Goal: Task Accomplishment & Management: Manage account settings

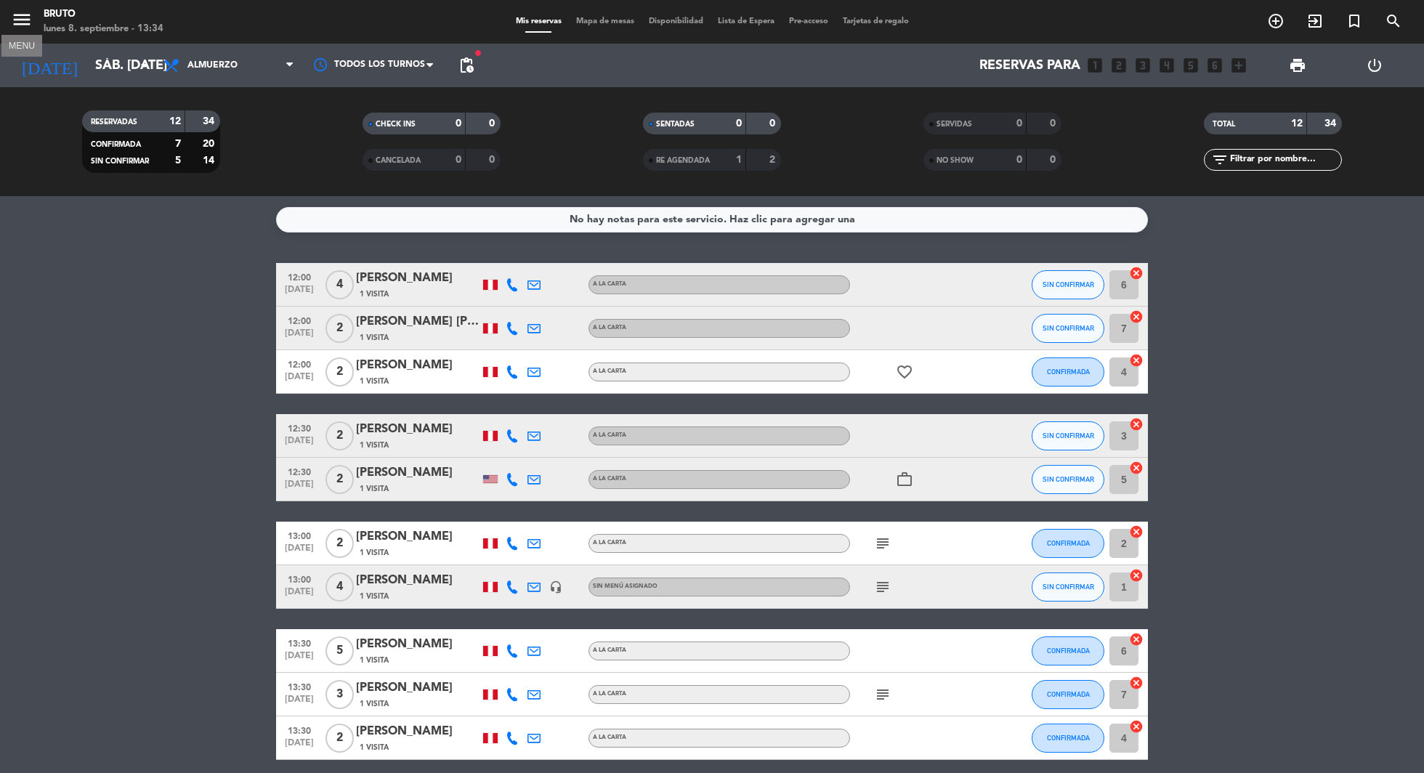
click at [17, 19] on icon "menu" at bounding box center [22, 20] width 22 height 22
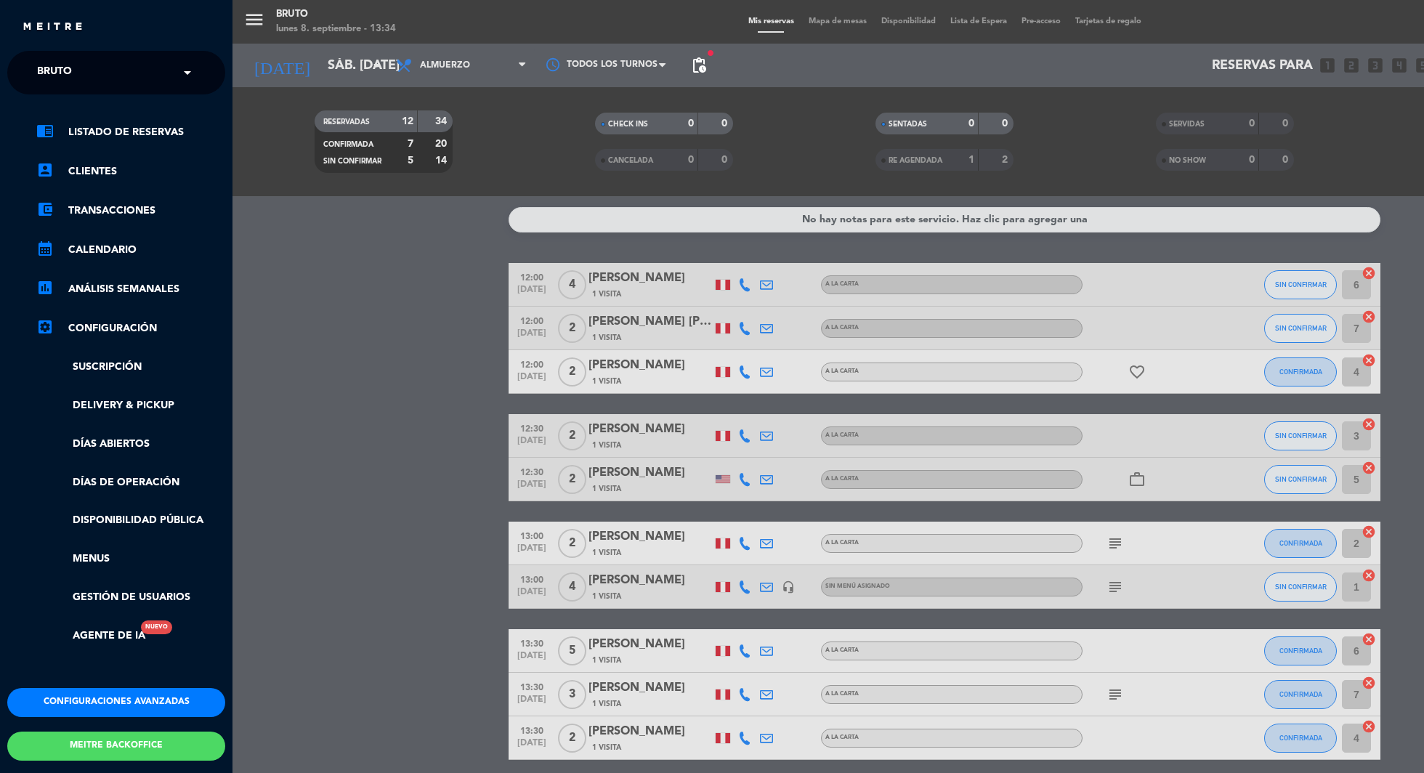
click at [81, 705] on button "Configuraciones avanzadas" at bounding box center [116, 702] width 218 height 29
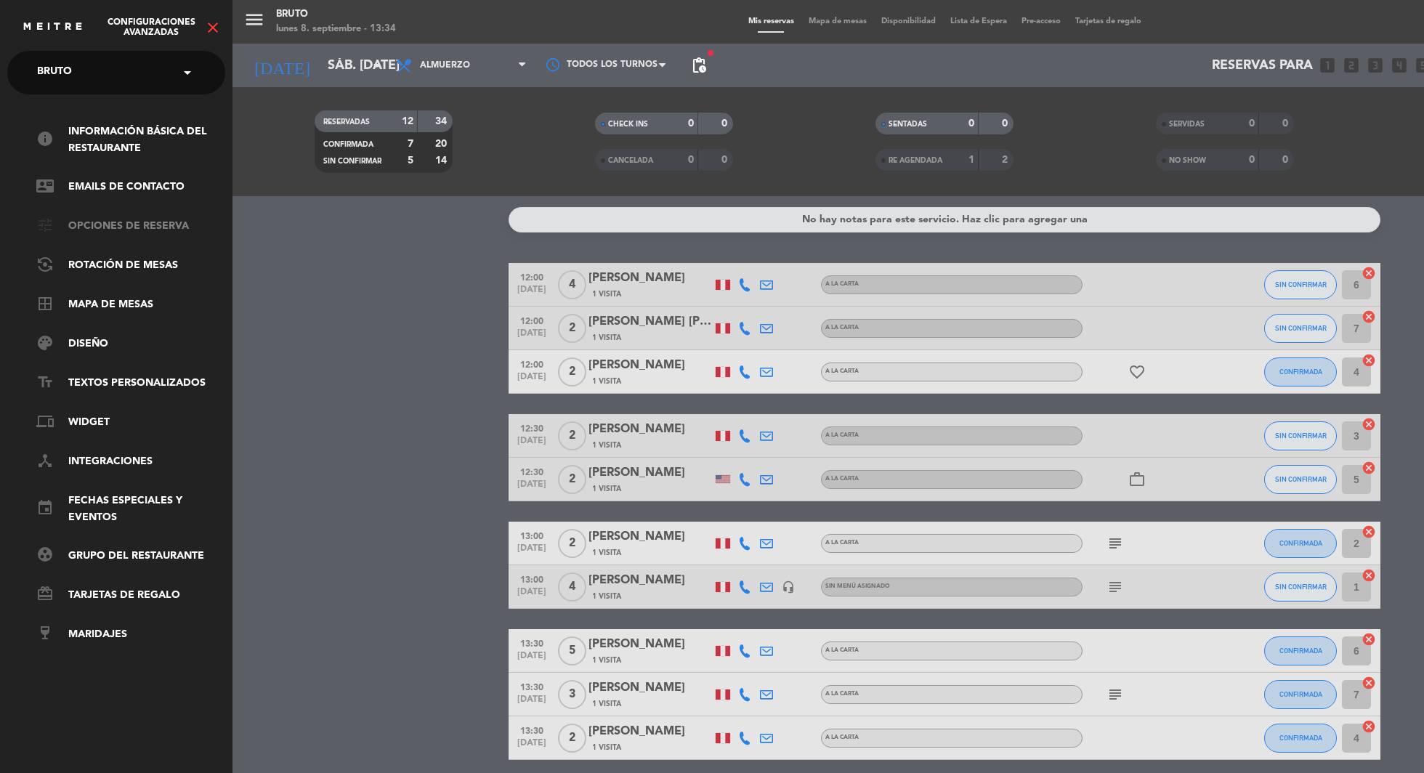
click at [118, 227] on link "tune Opciones de reserva" at bounding box center [130, 226] width 189 height 17
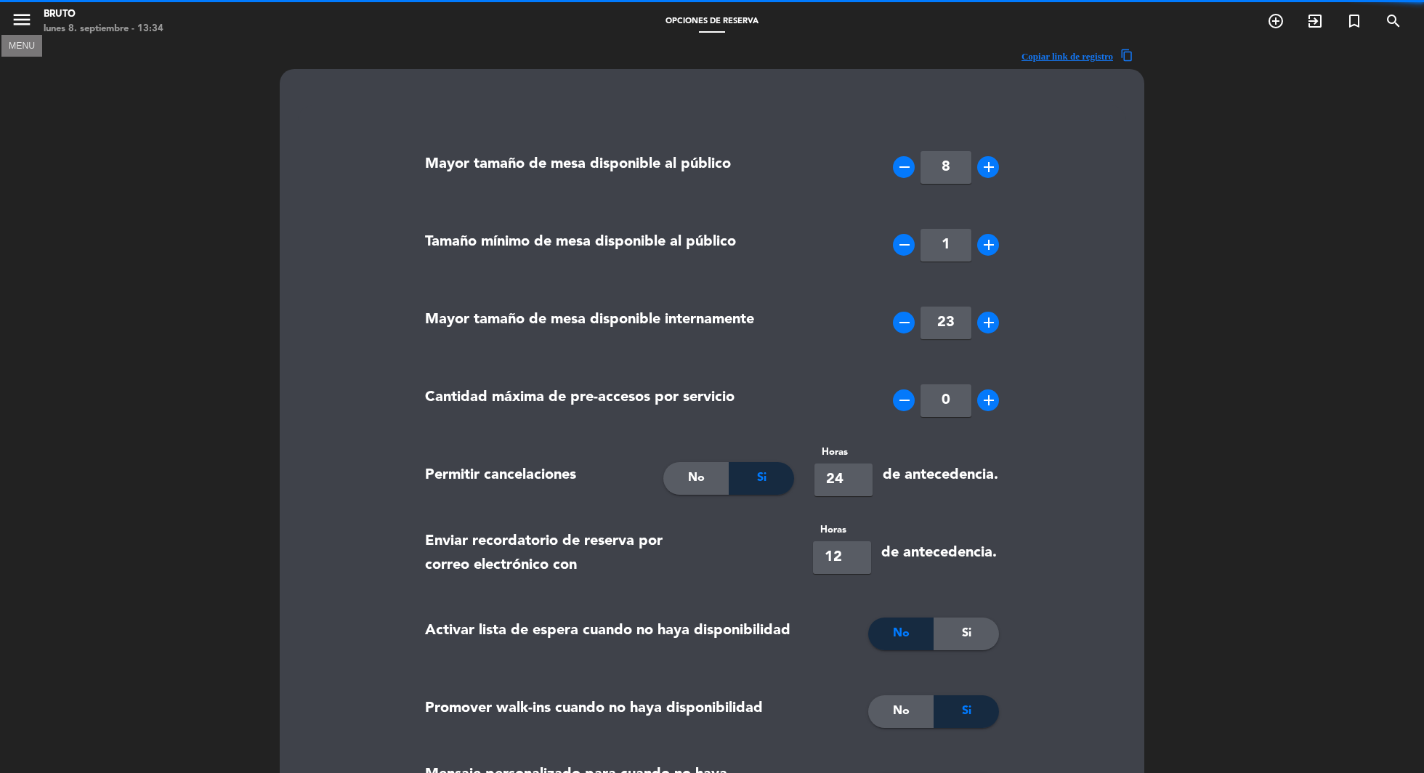
click at [26, 18] on icon "menu" at bounding box center [22, 20] width 22 height 22
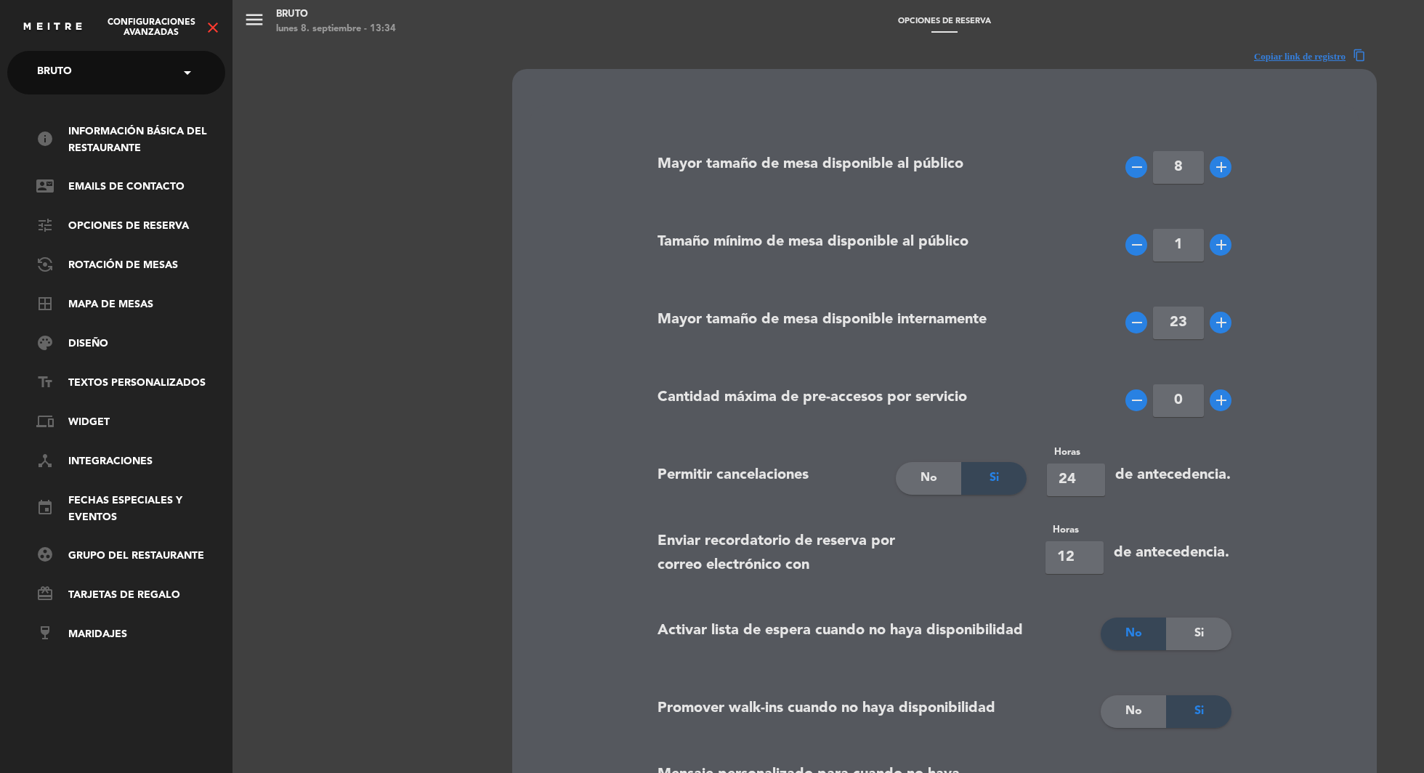
click at [202, 81] on span at bounding box center [191, 72] width 25 height 31
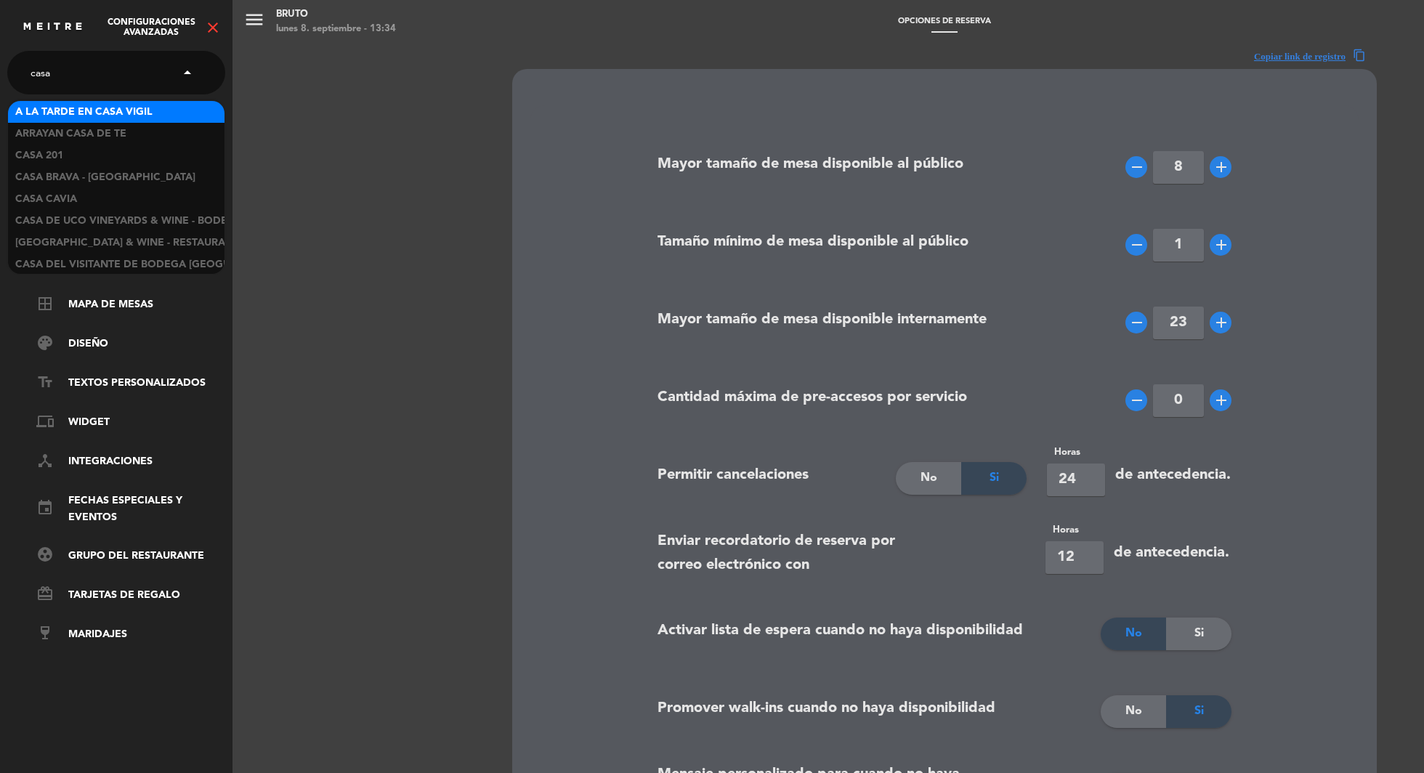
type input "casa t"
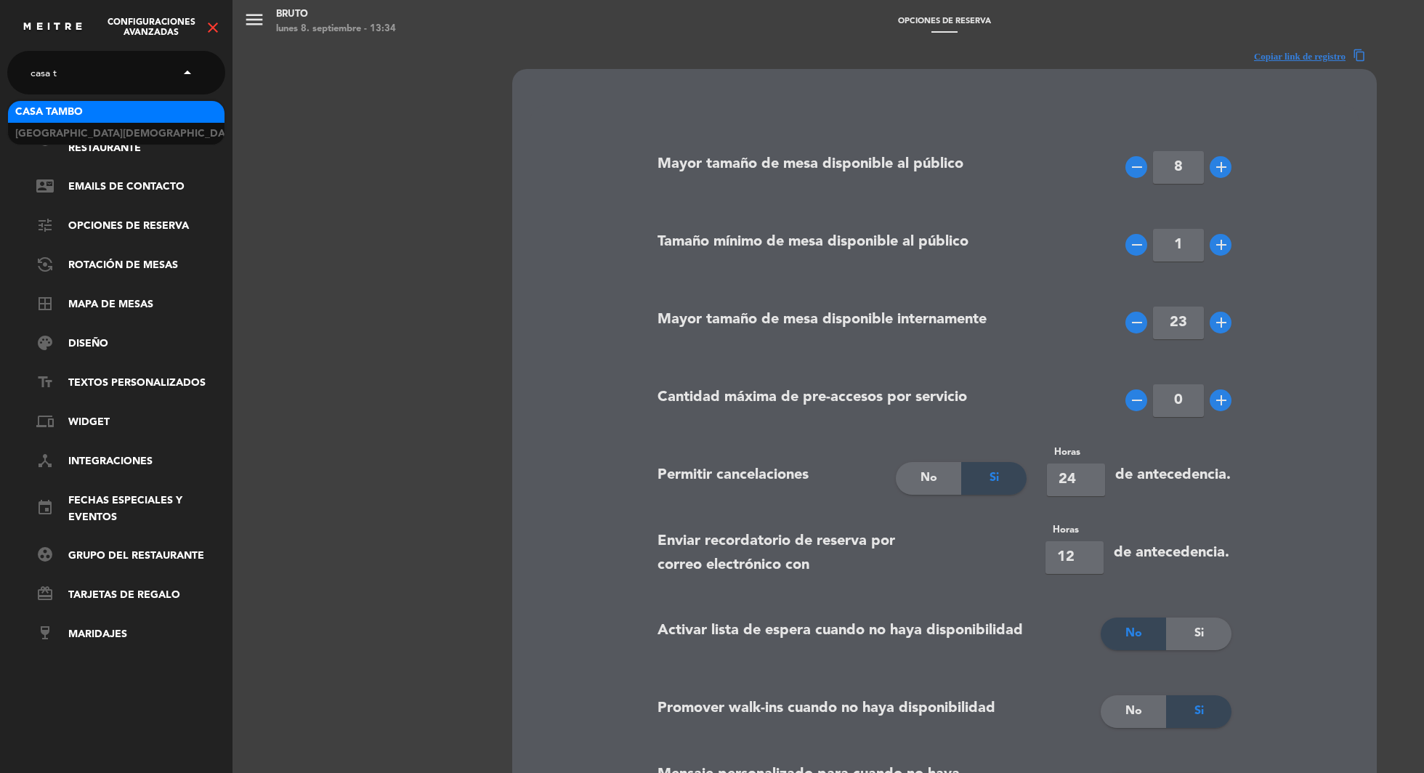
click at [152, 109] on div "Casa Tambo" at bounding box center [116, 112] width 216 height 22
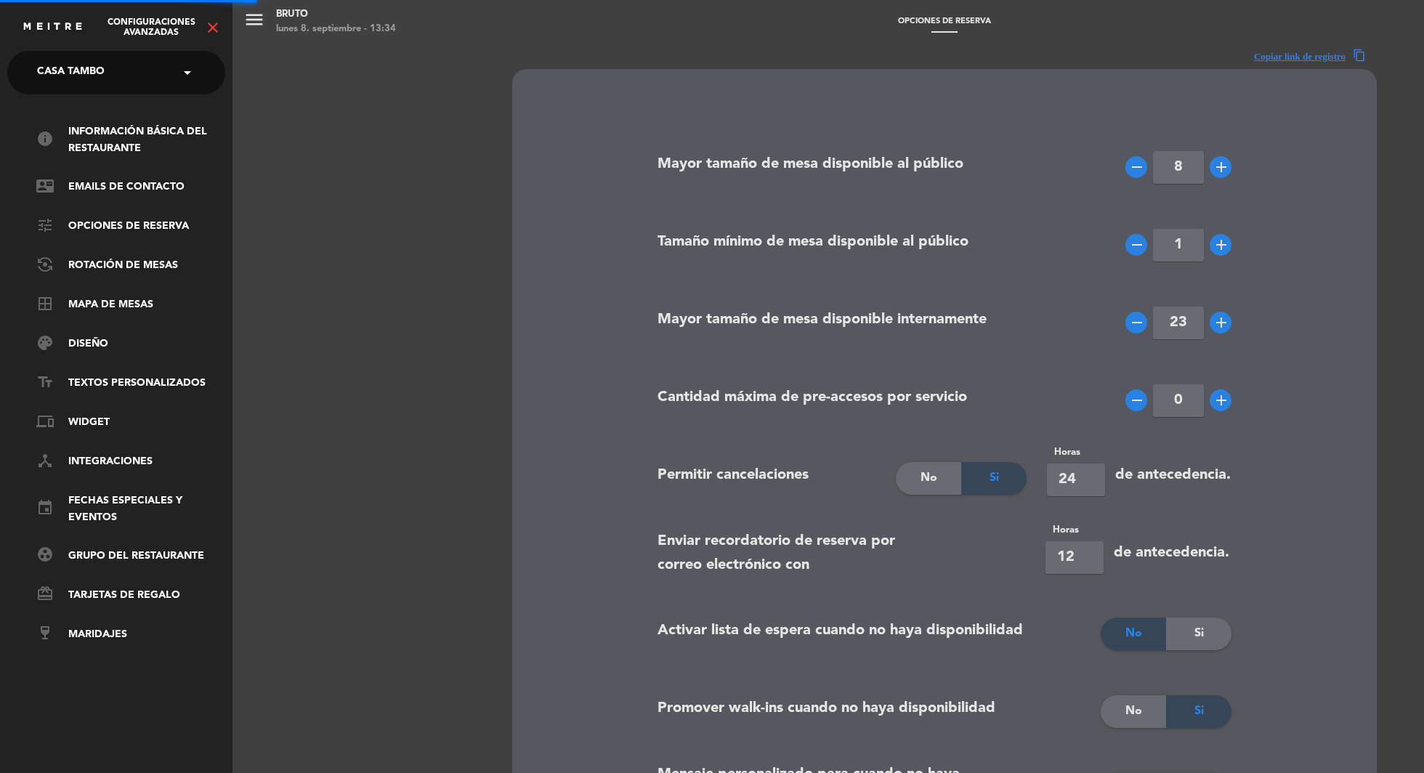
type input "9"
type input "24"
type input "[URL][DOMAIN_NAME]"
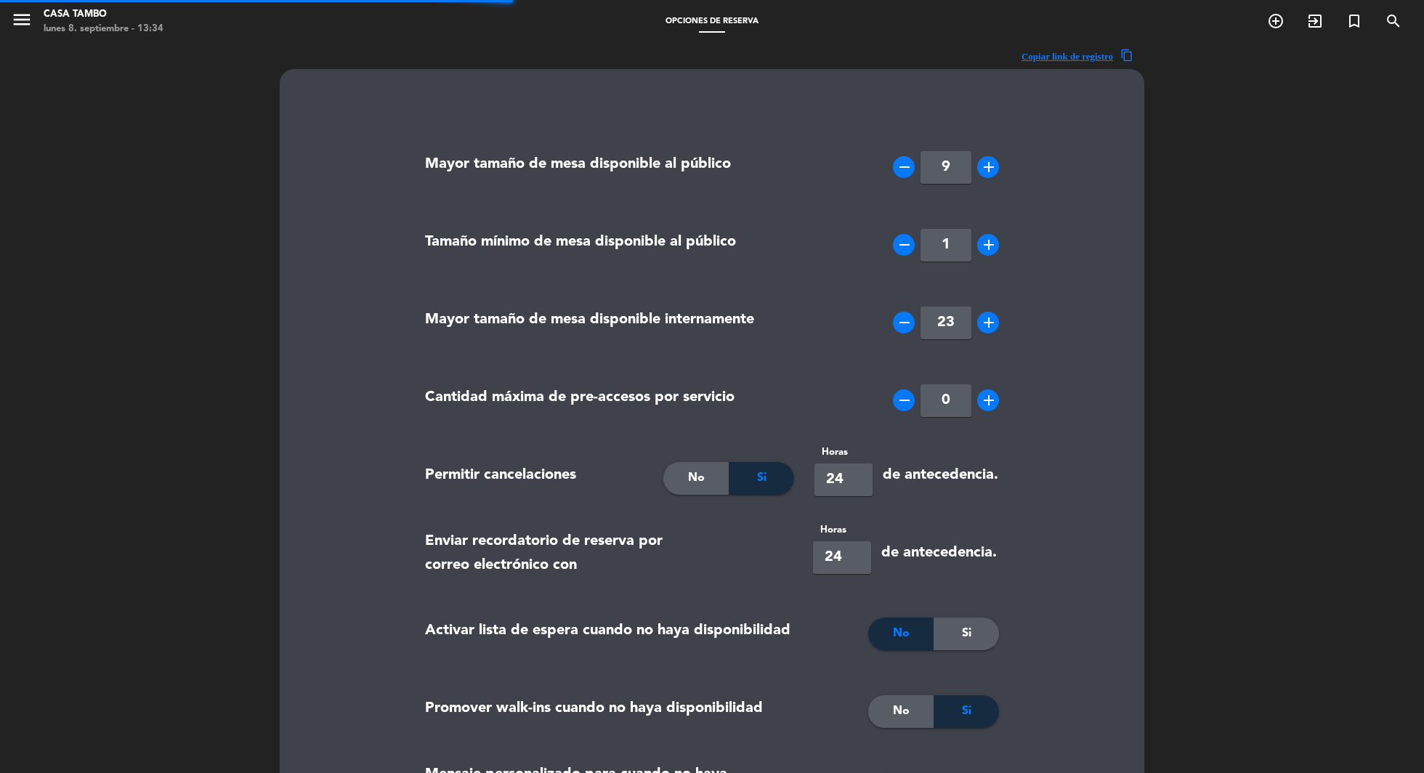
type textarea "Entiendo y acepto que estoy realizando una reserva regular. Para reservar el Sh…"
type textarea "I understand and agree that I am making a regular reservation. To reserve the D…"
type textarea "Entiendo y acepto que estoy realizando una reserva regular. Para reservar el Sh…"
click at [21, 18] on icon "menu" at bounding box center [22, 20] width 22 height 22
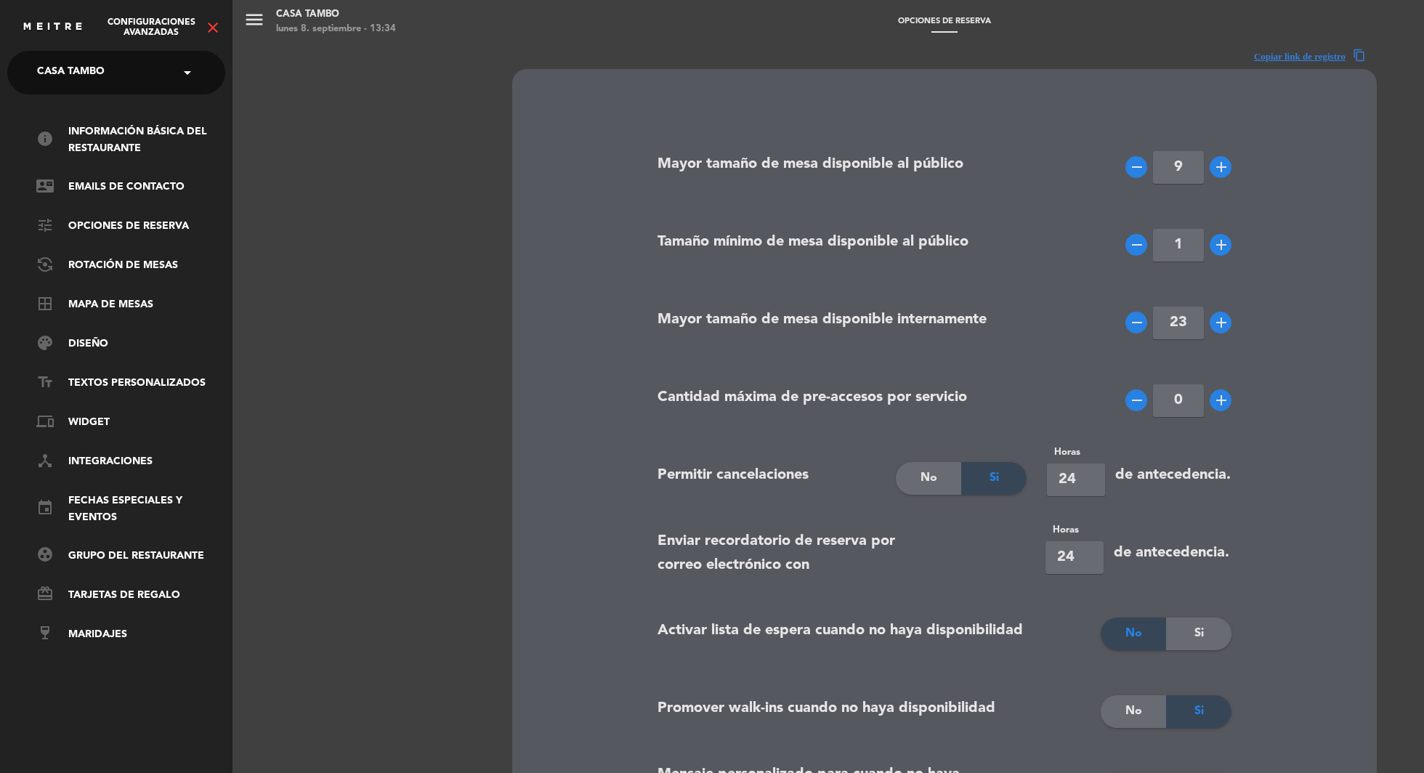
click at [190, 76] on span at bounding box center [191, 72] width 25 height 31
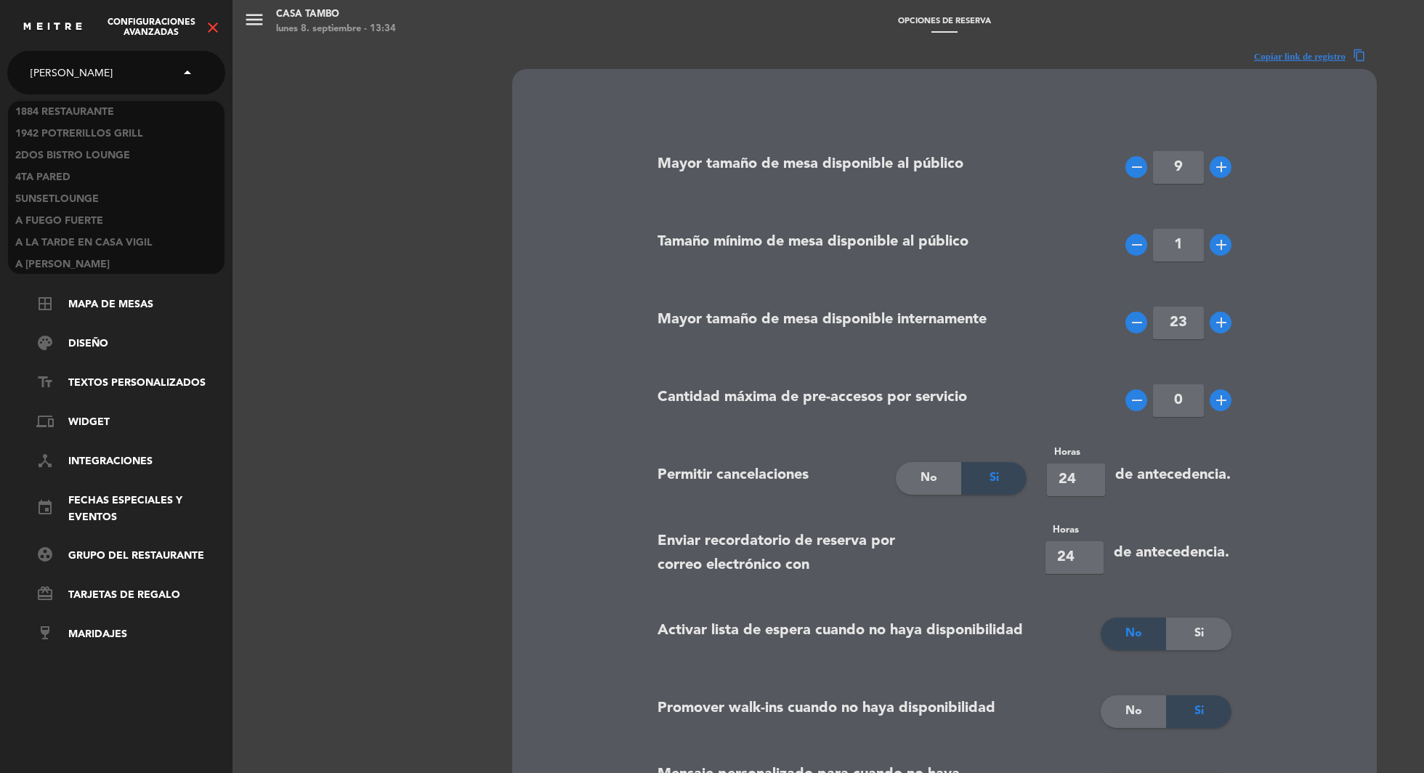
type input "tomo"
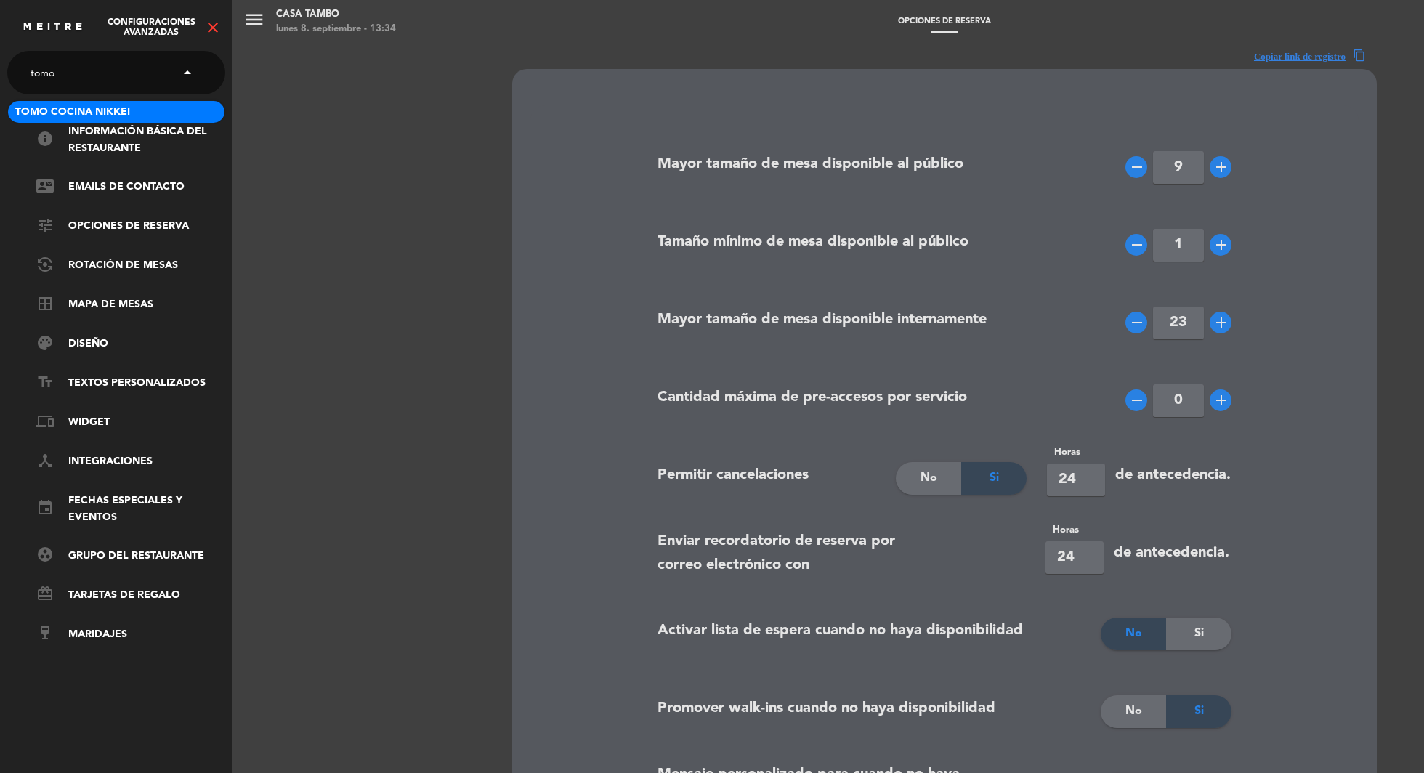
click at [122, 109] on span "Tomo Cocina Nikkei" at bounding box center [72, 112] width 115 height 17
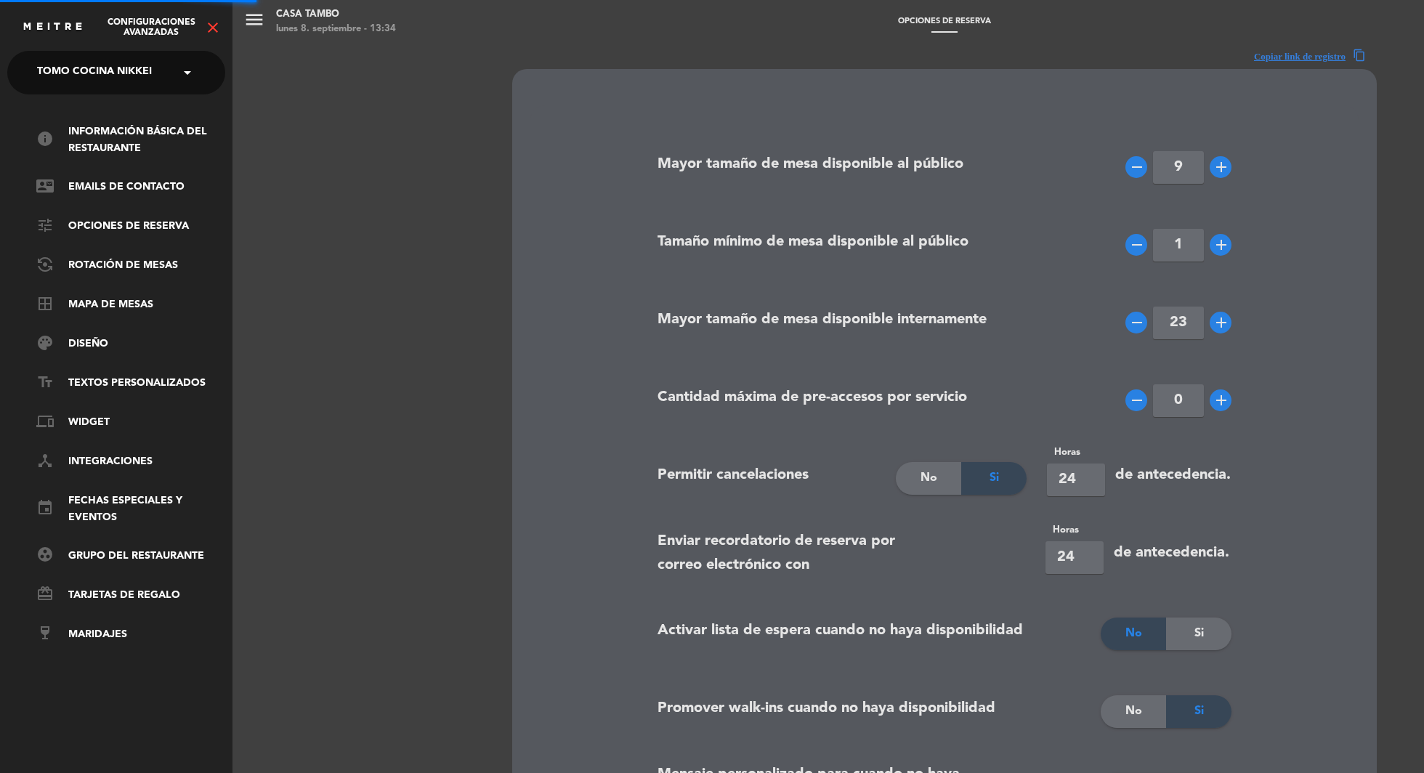
type input "7"
type input "2"
type input "6"
